Goal: Information Seeking & Learning: Learn about a topic

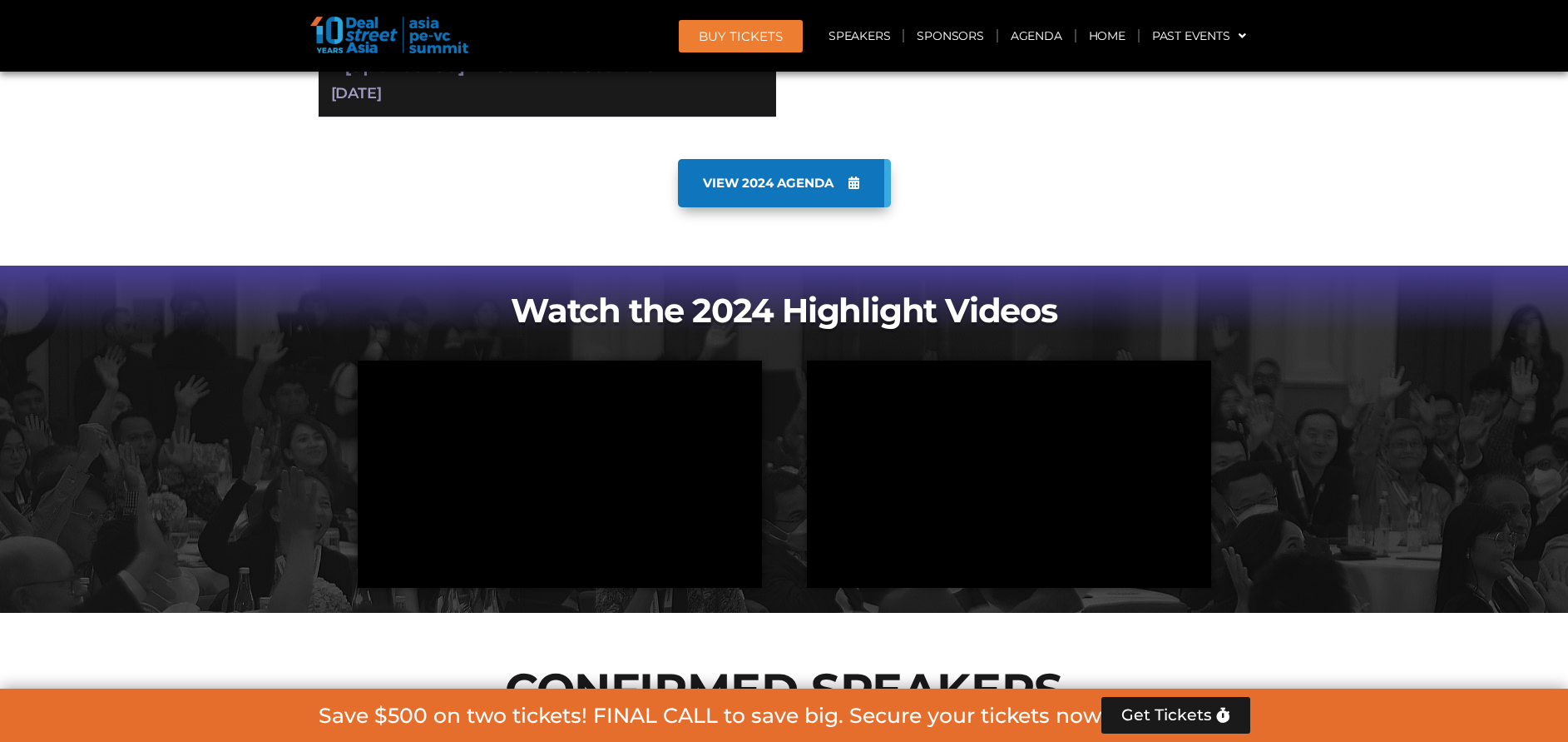
scroll to position [3368, 0]
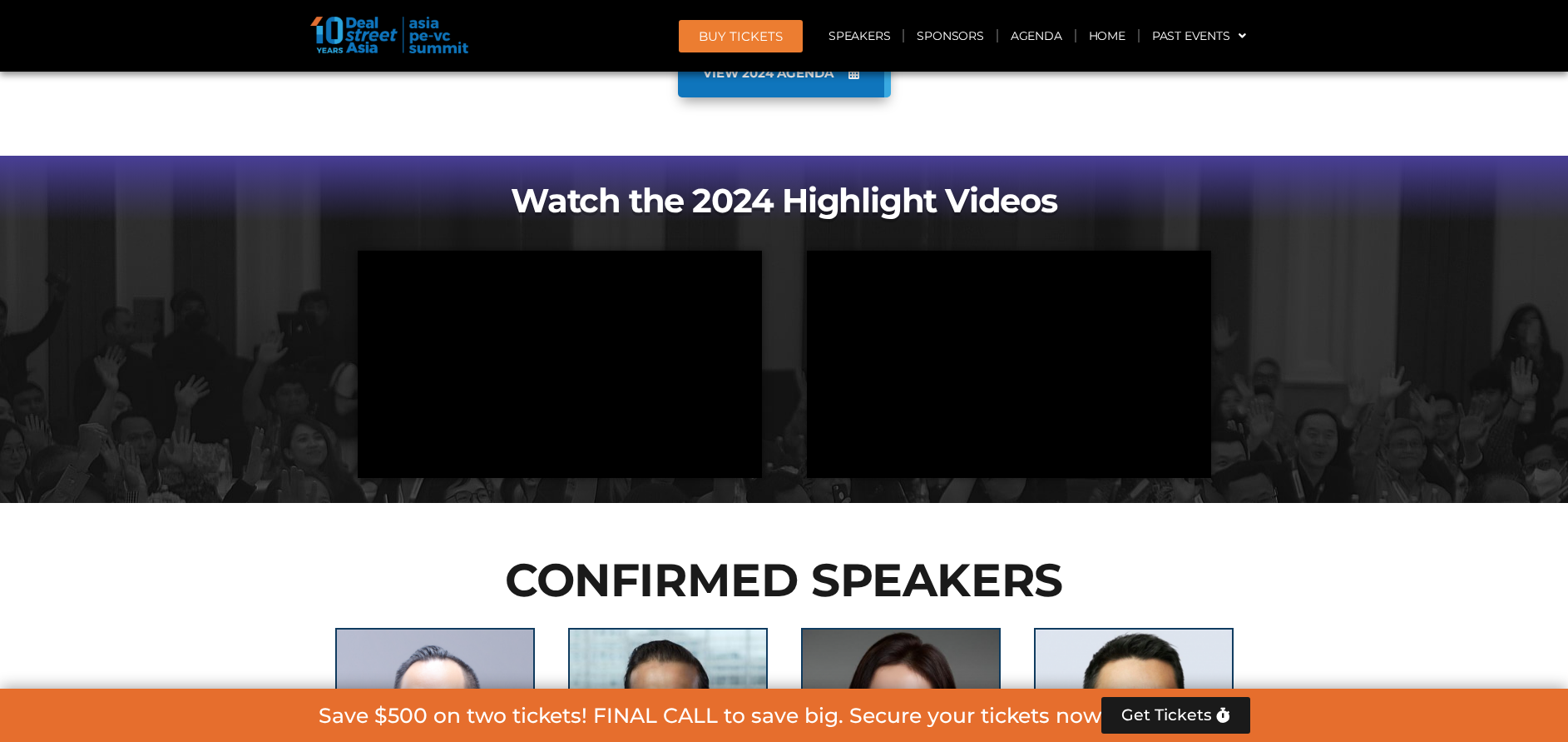
click at [840, 556] on h2 "CONFIRMED SPEAKERS" at bounding box center [784, 579] width 932 height 46
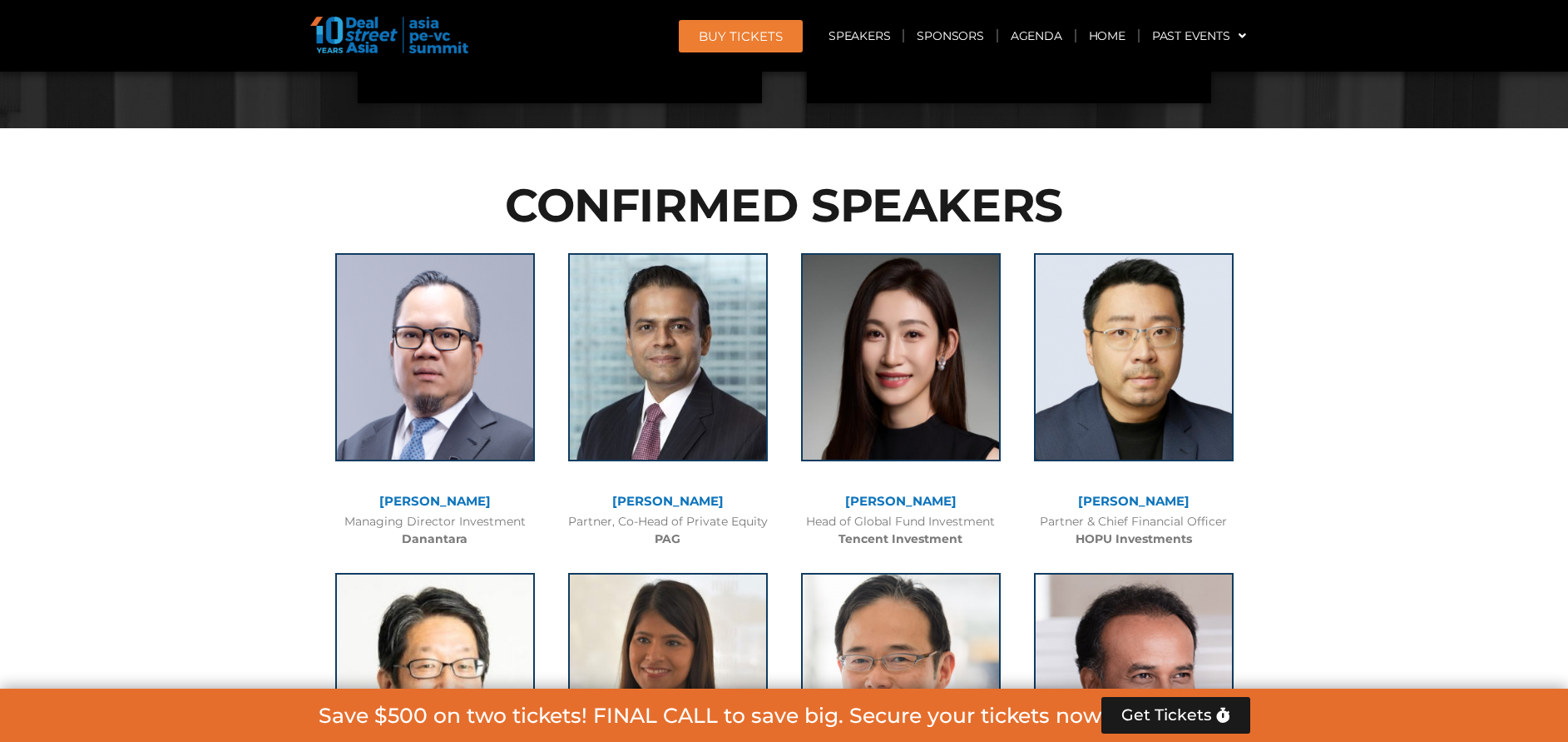
drag, startPoint x: 65, startPoint y: 421, endPoint x: 186, endPoint y: 363, distance: 134.2
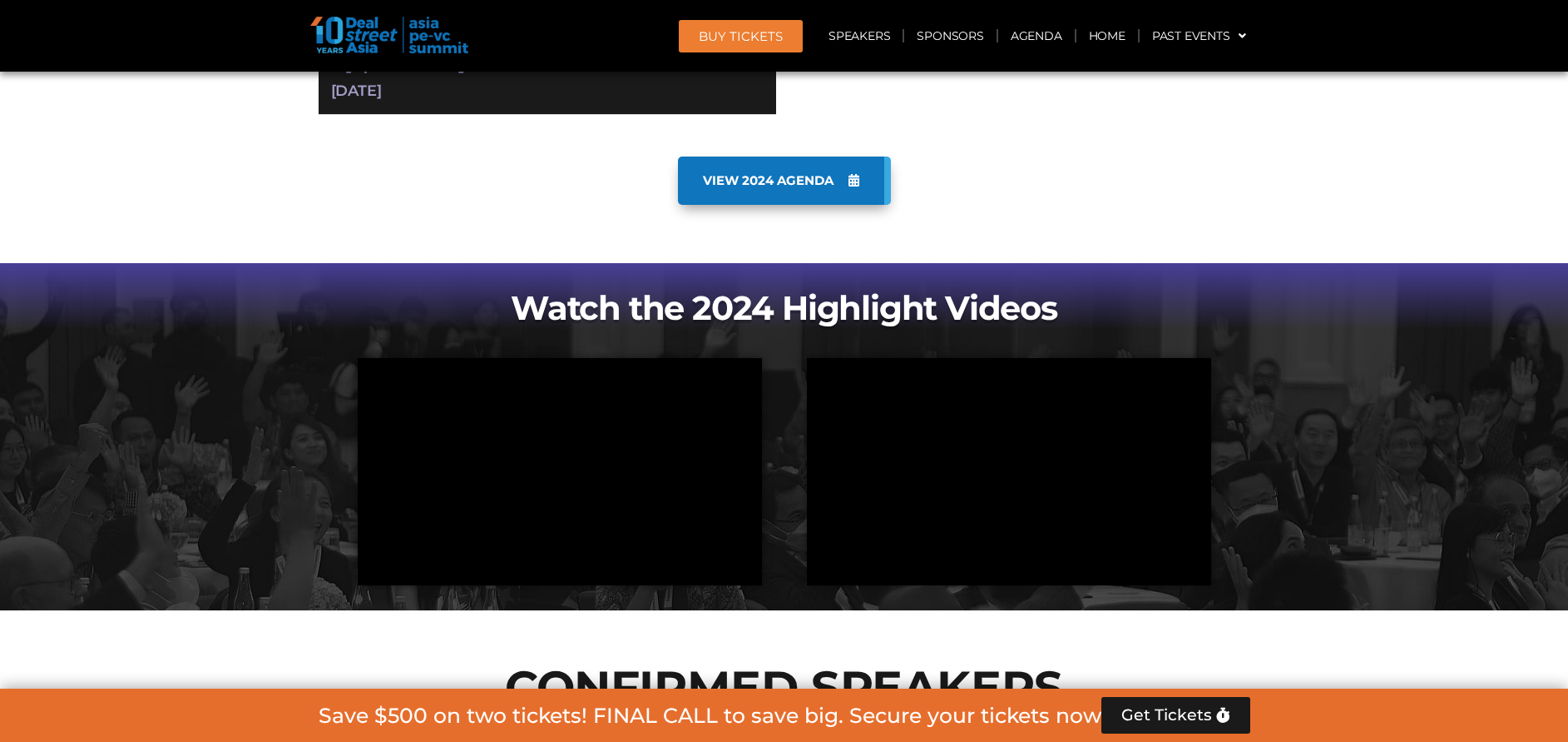
scroll to position [3243, 0]
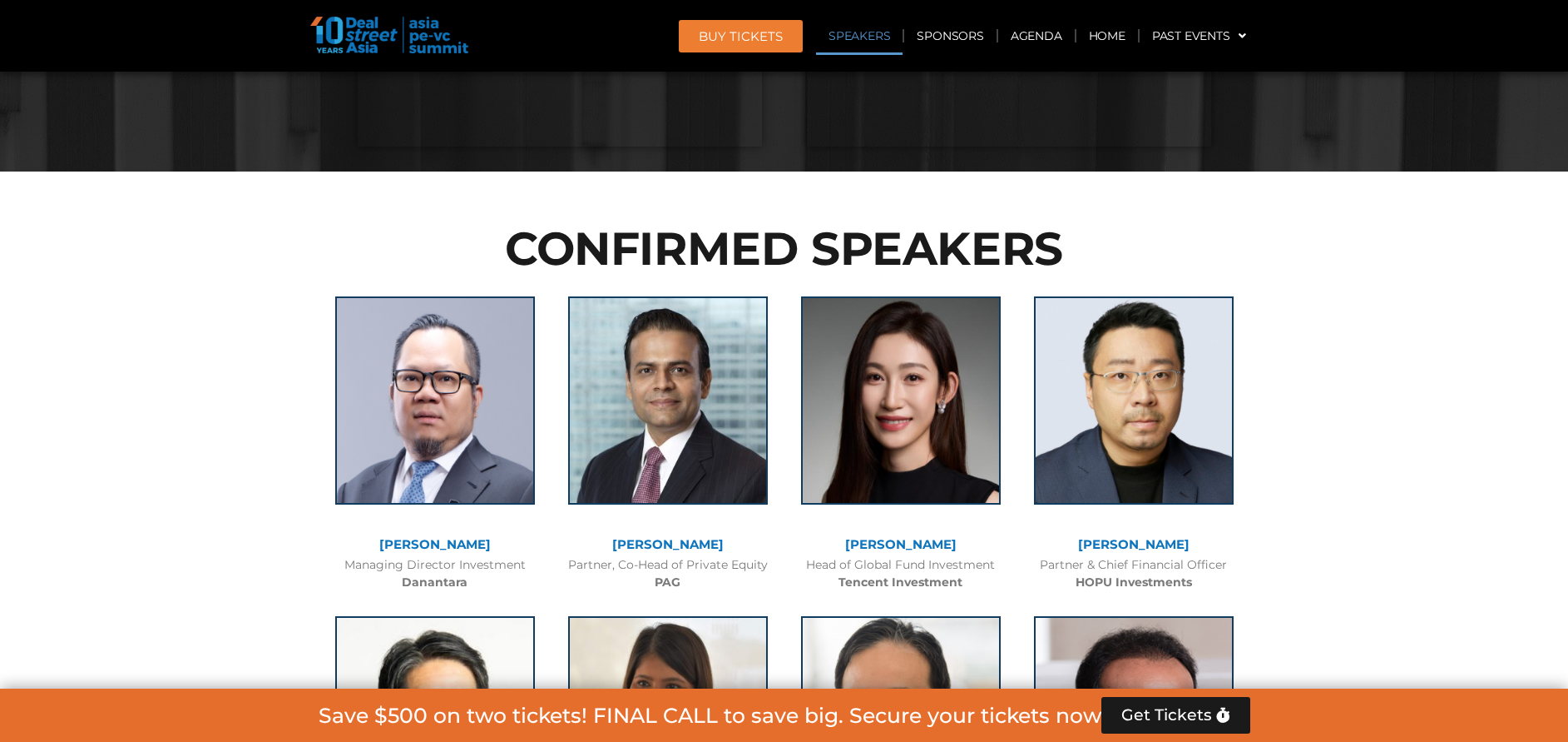
scroll to position [1705, 0]
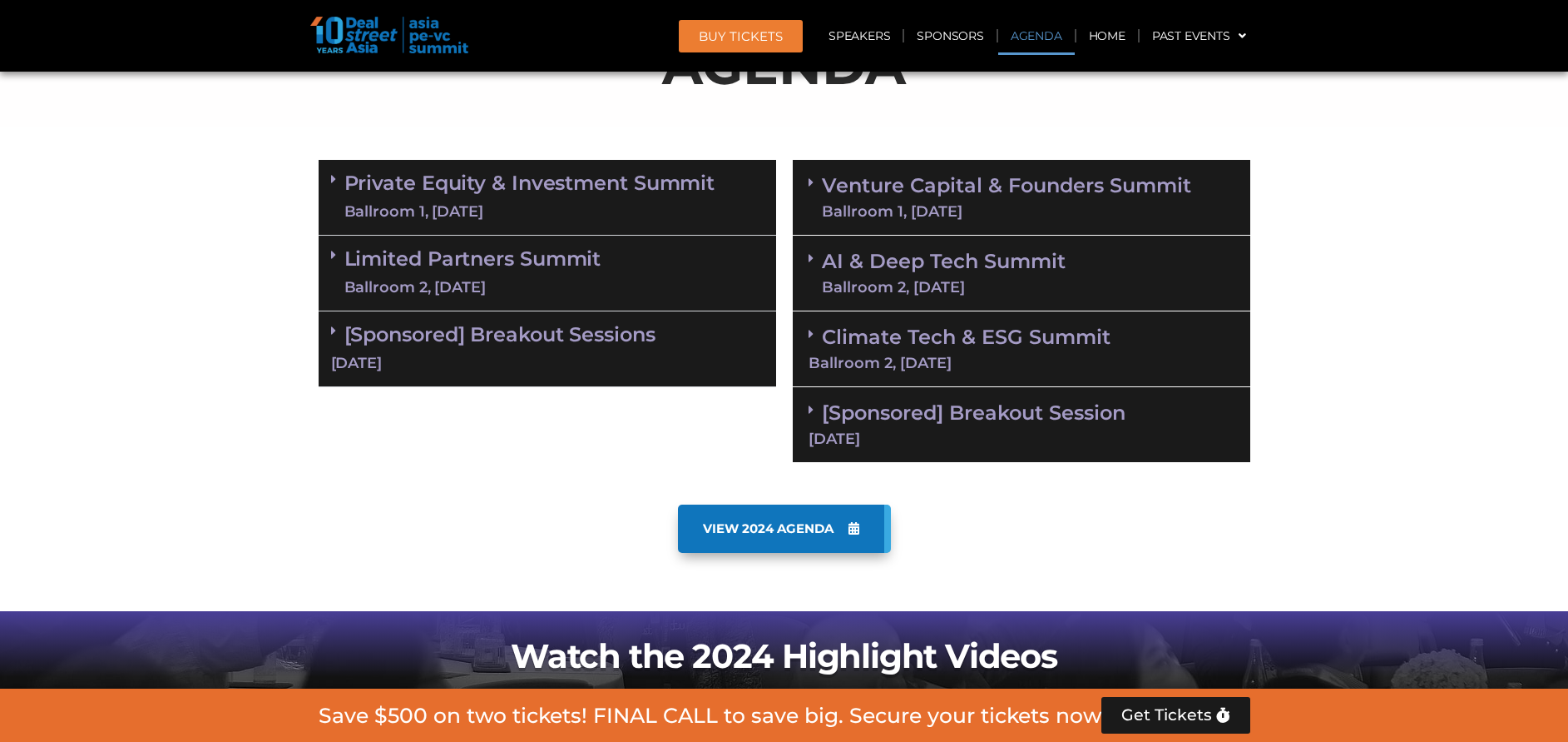
scroll to position [943, 0]
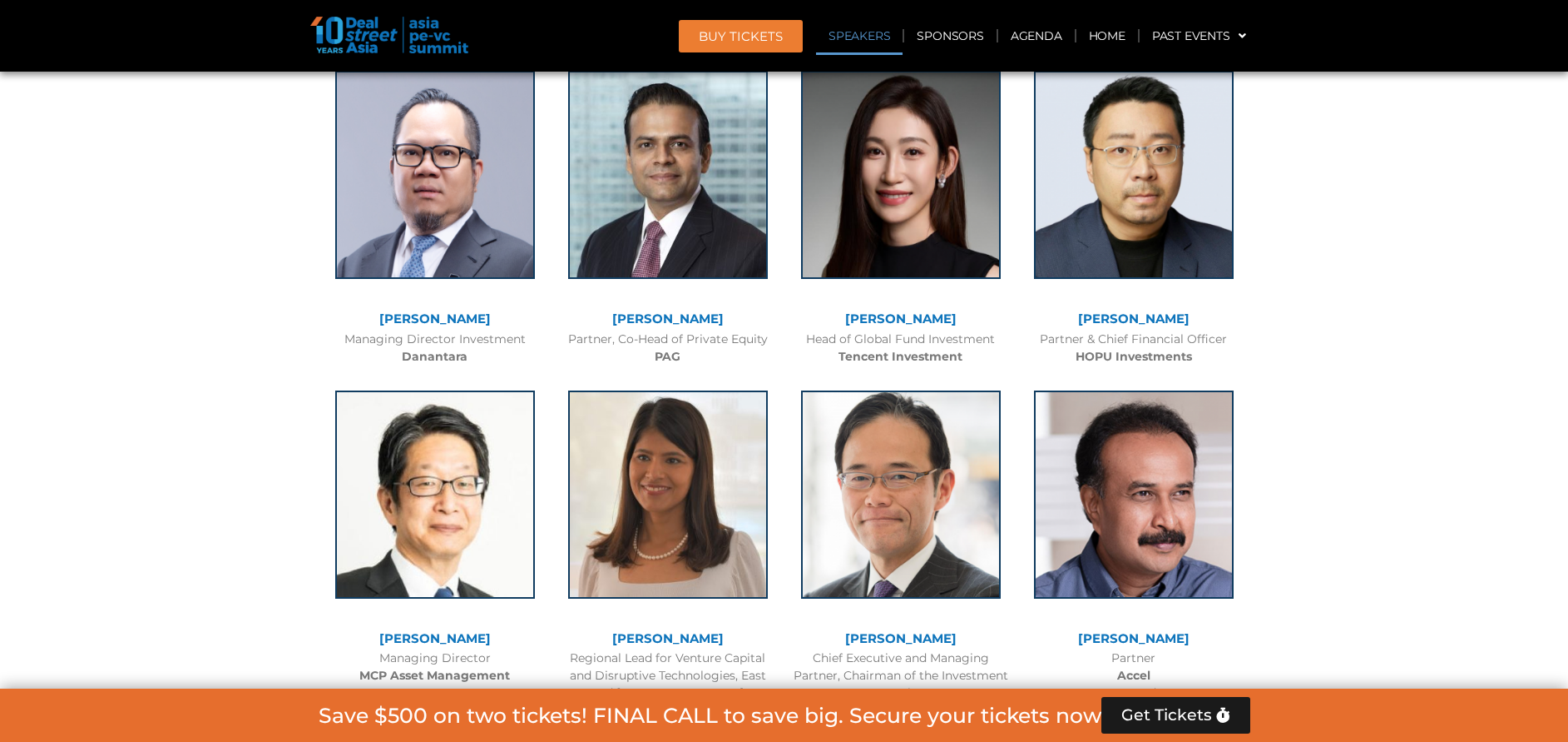
scroll to position [1955, 0]
